Goal: Task Accomplishment & Management: Manage account settings

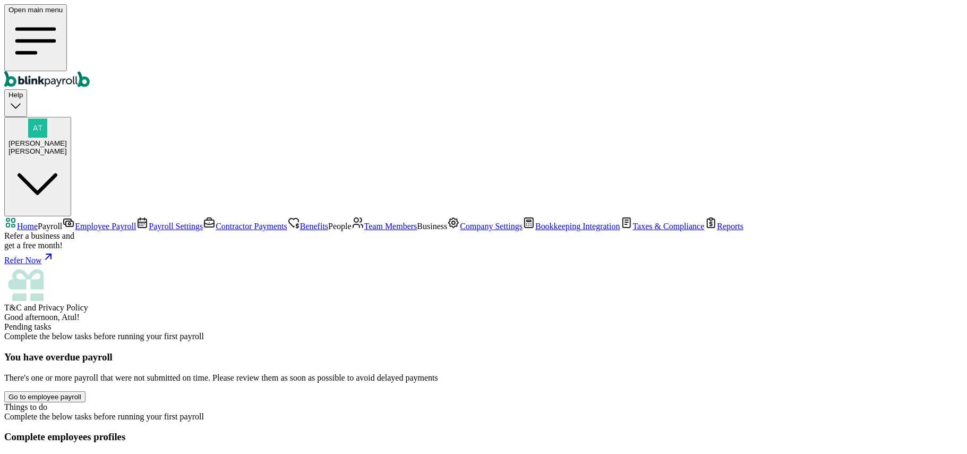
click at [75, 221] on span "Employee Payroll" at bounding box center [105, 225] width 61 height 9
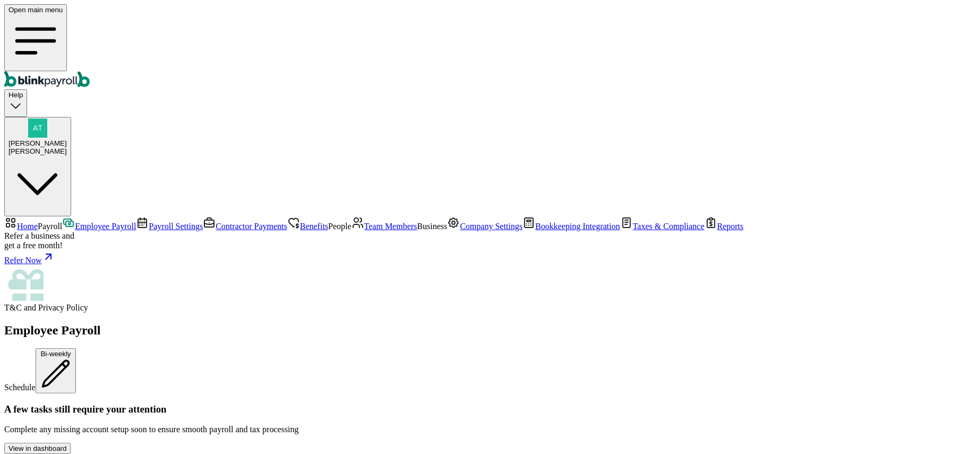
scroll to position [212, 0]
click at [216, 221] on span "Contractor Payments" at bounding box center [252, 225] width 72 height 9
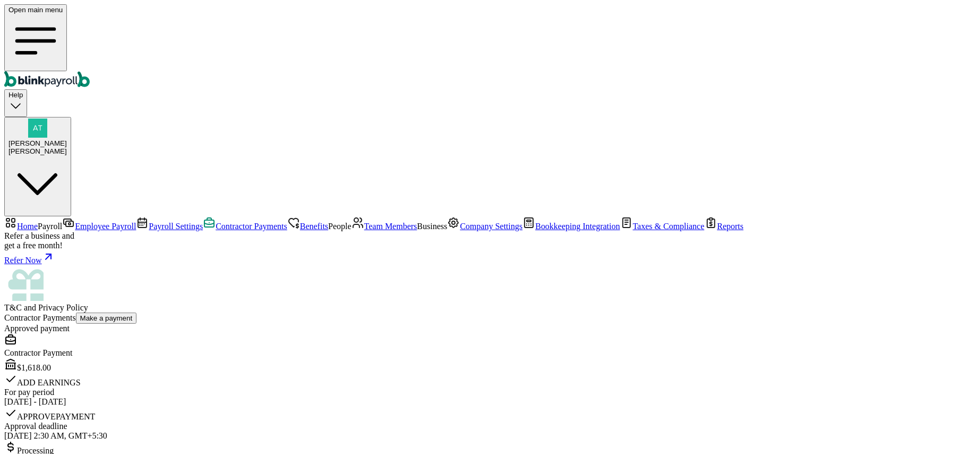
click at [460, 231] on span "Company Settings" at bounding box center [491, 225] width 63 height 9
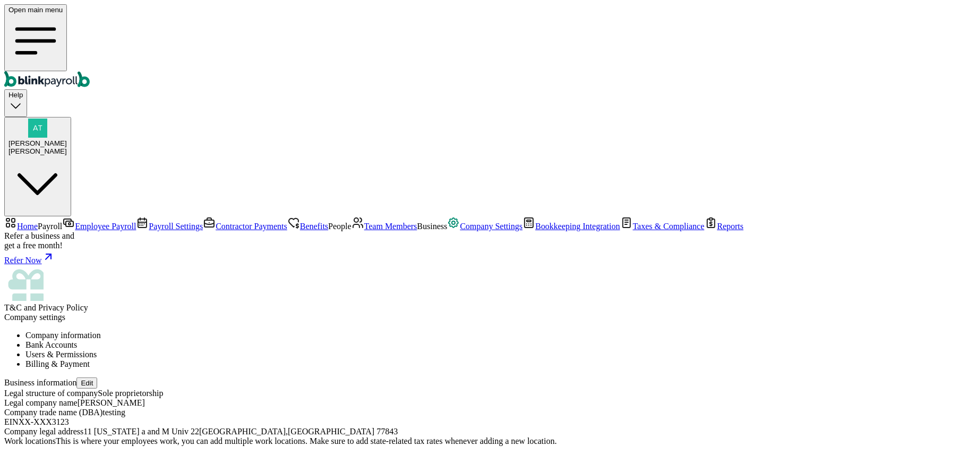
click at [97, 377] on button "Edit" at bounding box center [86, 382] width 21 height 11
select select "Sole proprietorship"
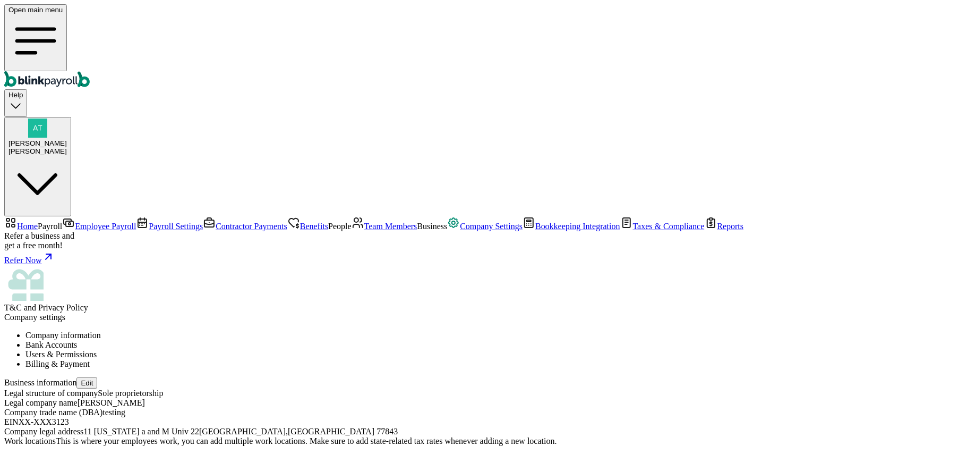
type input "[PERSON_NAME]"
click at [97, 377] on button "Edit" at bounding box center [86, 382] width 21 height 11
select select "Sole proprietorship"
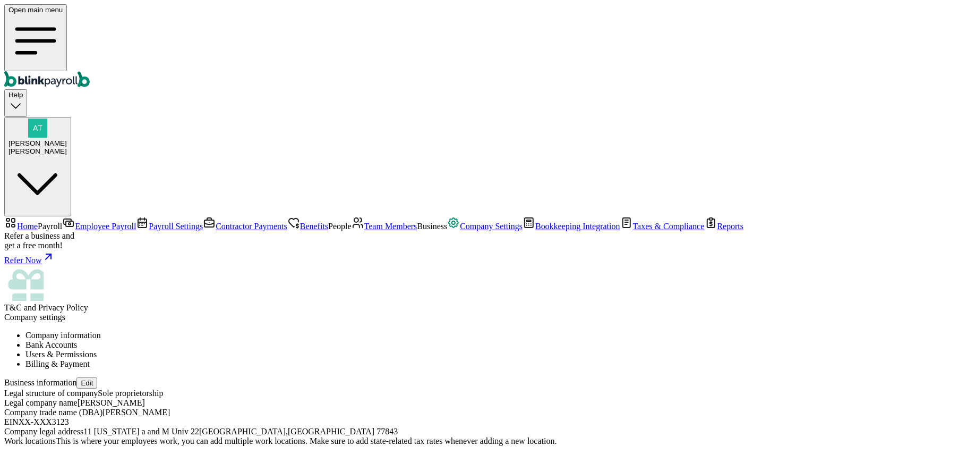
type input "[PERSON_NAME] tech"
click at [65, 312] on span "Company settings" at bounding box center [34, 316] width 61 height 9
click at [601, 330] on ul "Company information Bank Accounts Users & Permissions Billing & Payment" at bounding box center [483, 349] width 959 height 38
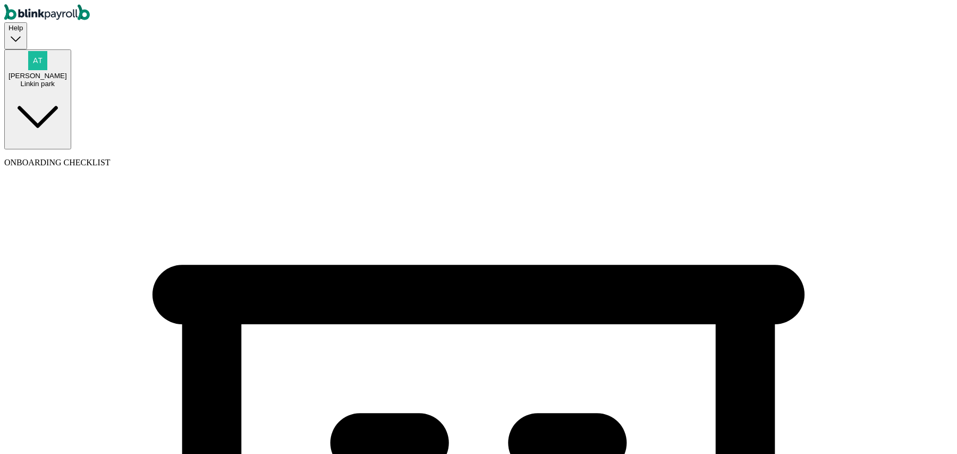
select select "Sole proprietorship"
select select "Auto or Machine Sales"
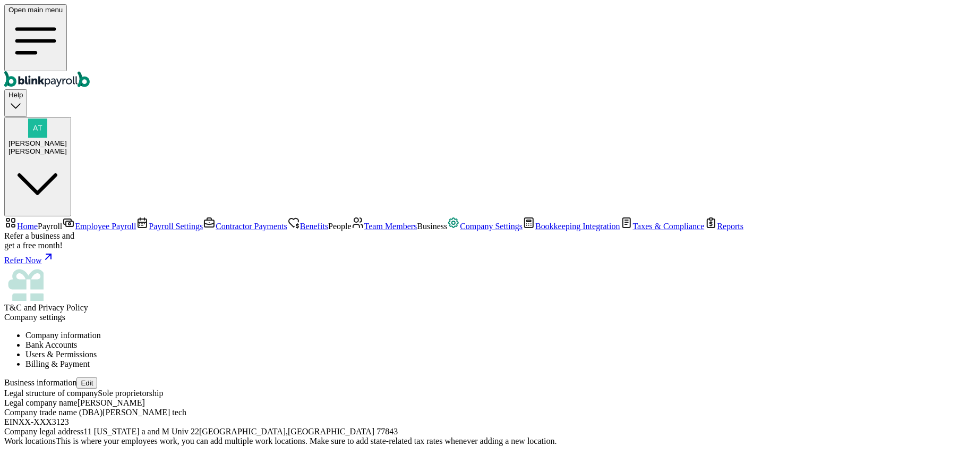
click at [216, 221] on span "Contractor Payments" at bounding box center [252, 225] width 72 height 9
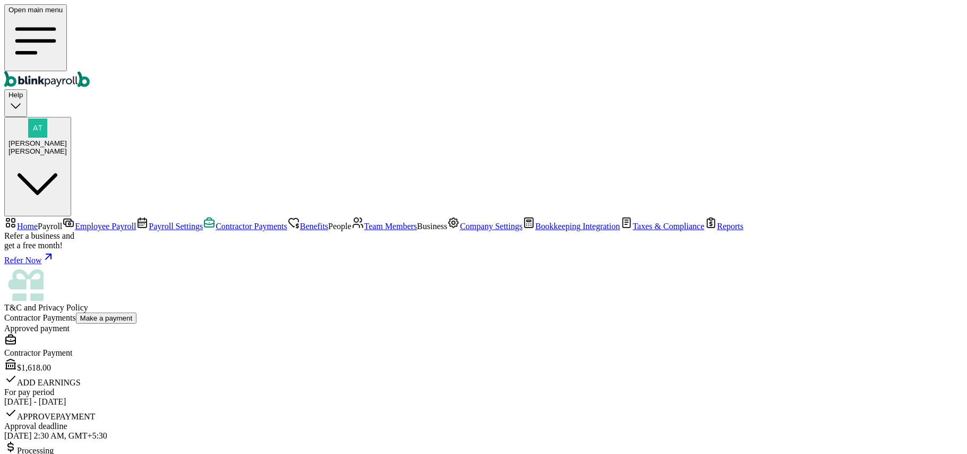
click at [137, 312] on button "Make a payment" at bounding box center [106, 317] width 61 height 11
select select "direct_deposit"
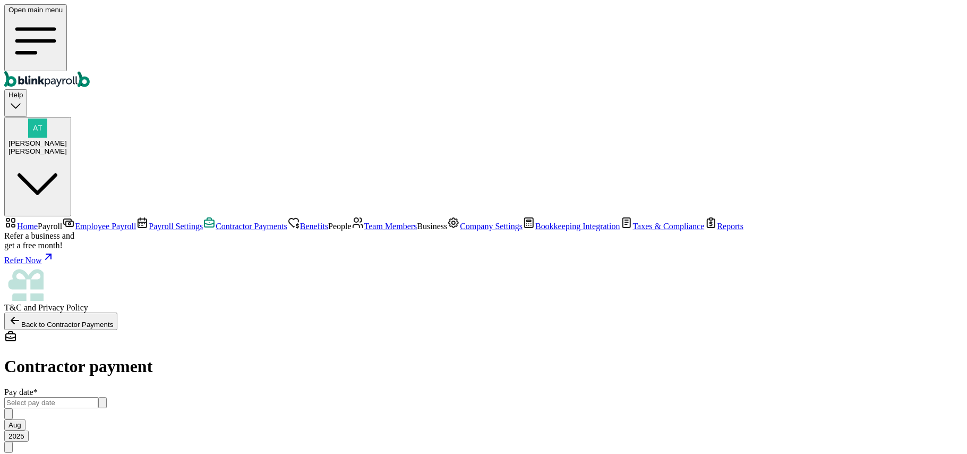
click at [98, 397] on input "text" at bounding box center [51, 402] width 94 height 11
drag, startPoint x: 387, startPoint y: 133, endPoint x: 382, endPoint y: 149, distance: 17.1
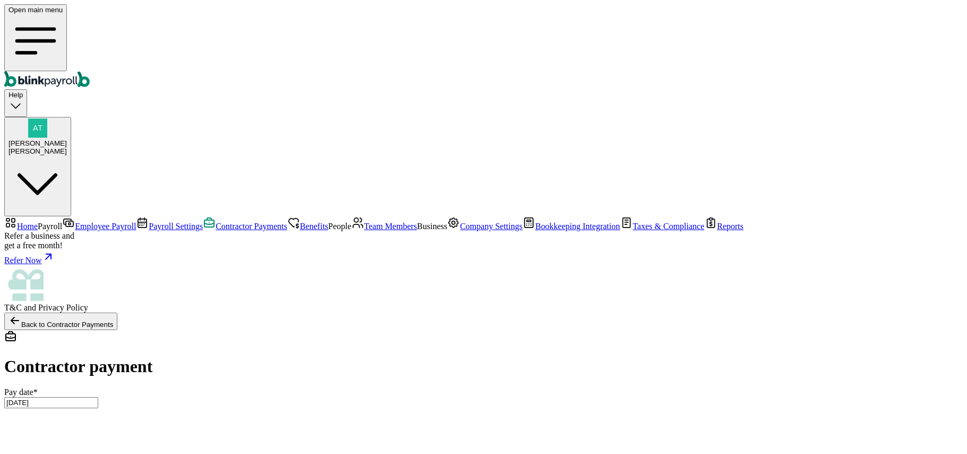
type input "[DATE] ~ [DATE]"
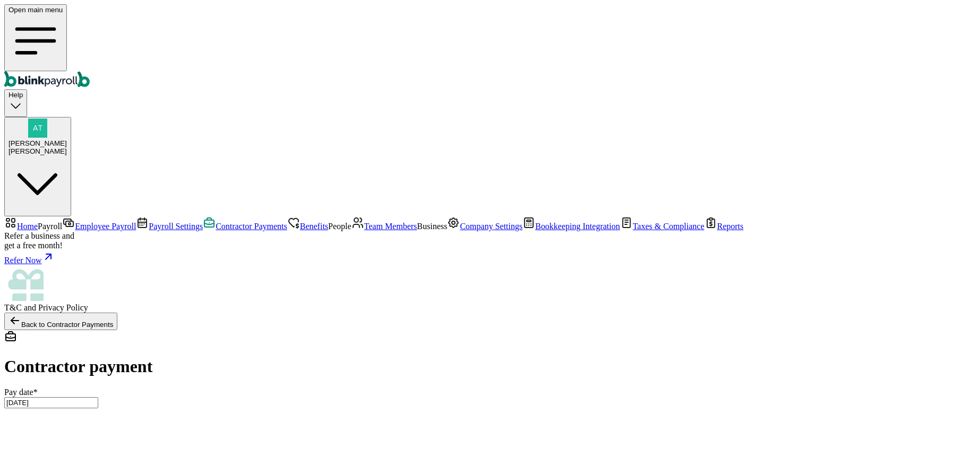
type input "555"
type input "555.00"
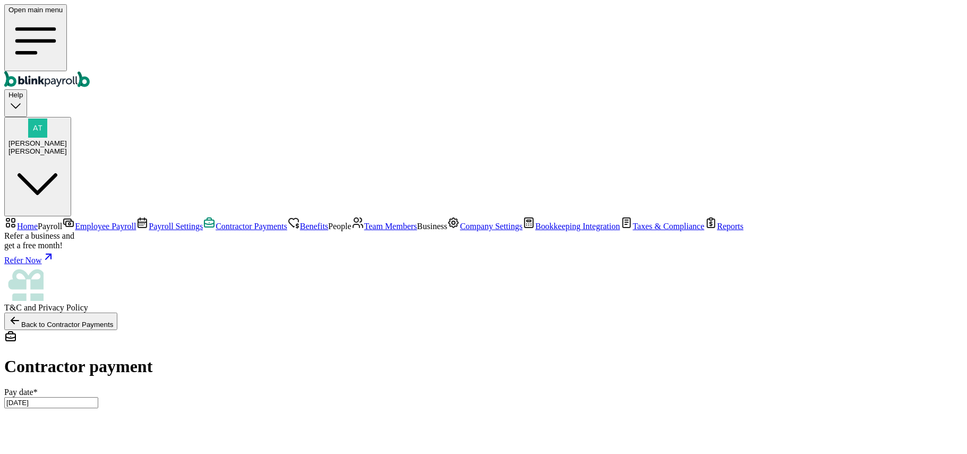
scroll to position [131, 0]
type input "555"
checkbox input "false"
type input "555.00"
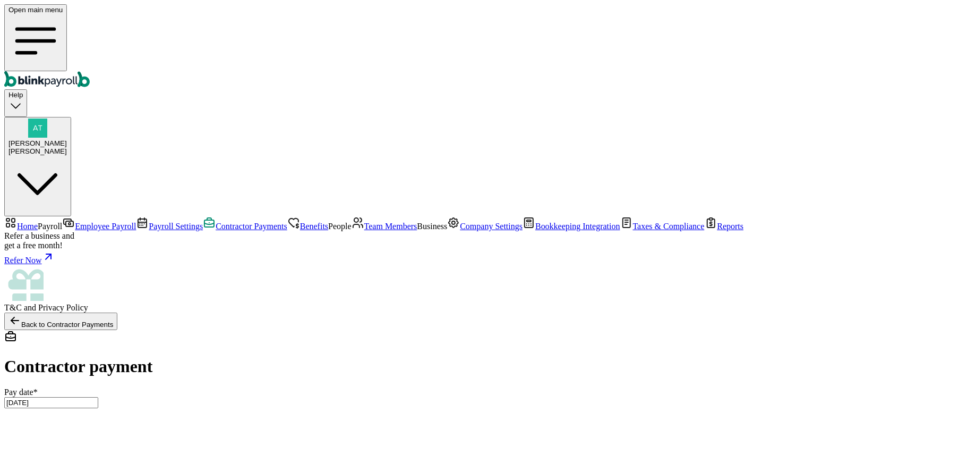
type input "0.00"
checkbox input "true"
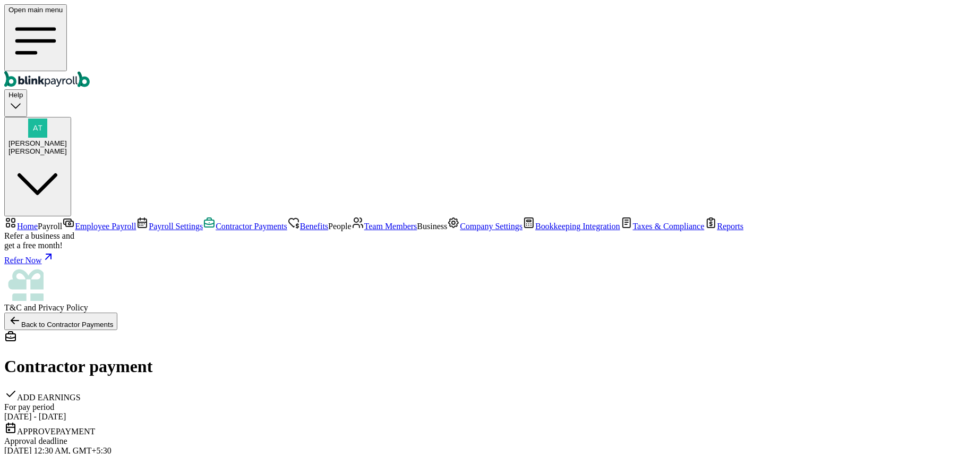
click at [216, 221] on span "Contractor Payments" at bounding box center [252, 225] width 72 height 9
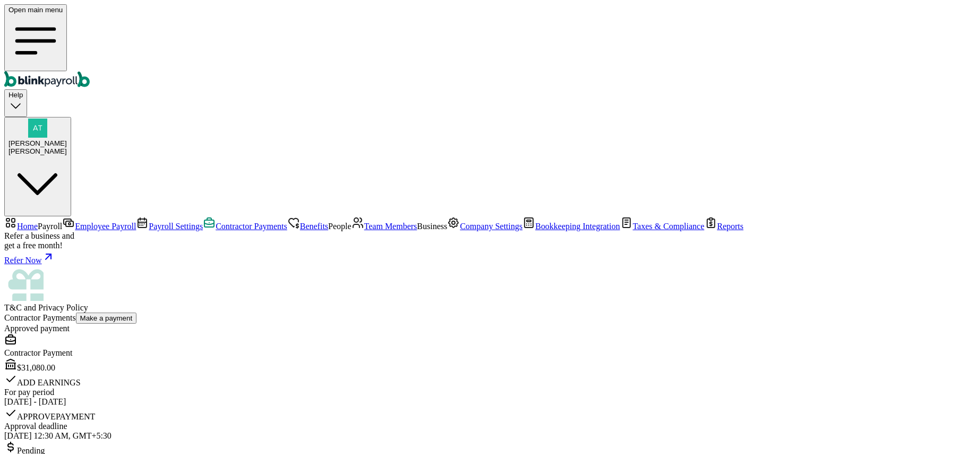
click at [62, 221] on link "Employee Payroll" at bounding box center [99, 225] width 74 height 9
